Goal: Task Accomplishment & Management: Complete application form

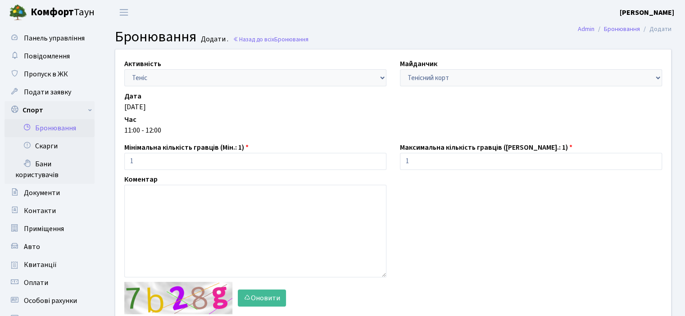
click at [58, 127] on link "Бронювання" at bounding box center [50, 128] width 90 height 18
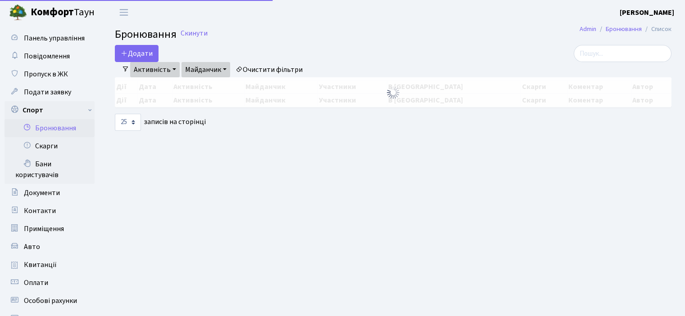
select select "25"
click at [140, 55] on button "Додати" at bounding box center [137, 53] width 44 height 17
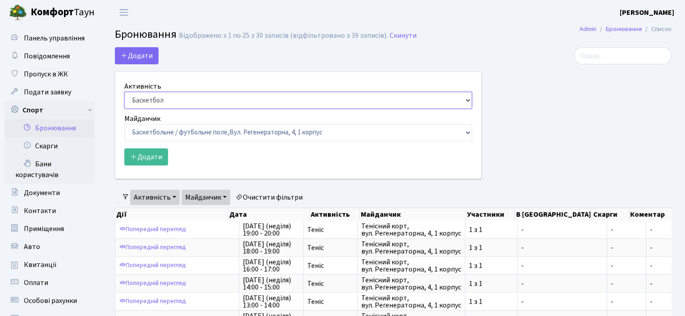
click at [178, 104] on select "Баскетбол Волейбол Йога Катання на роликах Настільний теніс Теніс Футбол Фітнес" at bounding box center [297, 100] width 347 height 17
select select "1"
click at [124, 92] on select "Баскетбол Волейбол Йога Катання на роликах Настільний теніс Теніс Футбол Фітнес" at bounding box center [297, 100] width 347 height 17
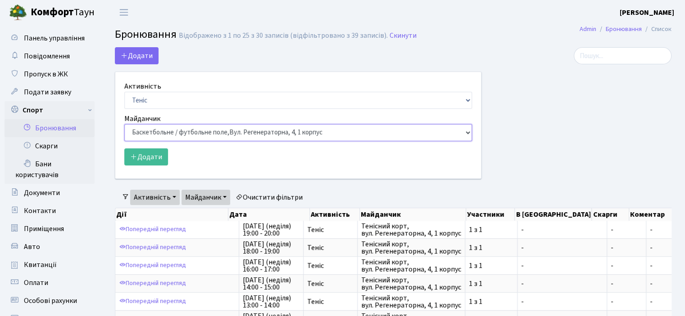
click at [182, 131] on select "Баскетбольне / футбольне поле, Вул. Регенераторна, 4, 1 корпус Баскетбольне пол…" at bounding box center [297, 132] width 347 height 17
select select "1"
click at [124, 124] on select "Баскетбольне / футбольне поле, Вул. Регенераторна, 4, 1 корпус Баскетбольне пол…" at bounding box center [297, 132] width 347 height 17
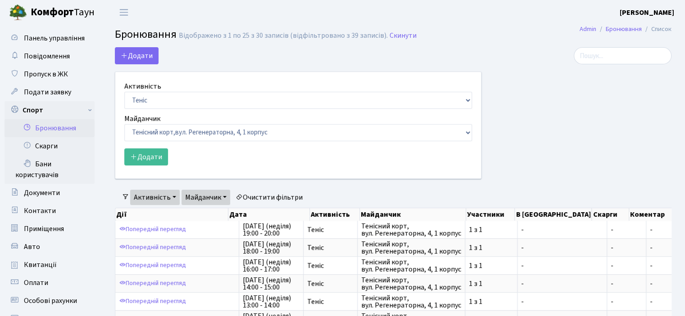
click at [140, 144] on form "Активність Баскетбол Волейбол Йога Катання на роликах Настільний теніс Теніс Фу…" at bounding box center [297, 123] width 347 height 85
click at [142, 153] on button "Додати" at bounding box center [146, 157] width 44 height 17
